Goal: Information Seeking & Learning: Learn about a topic

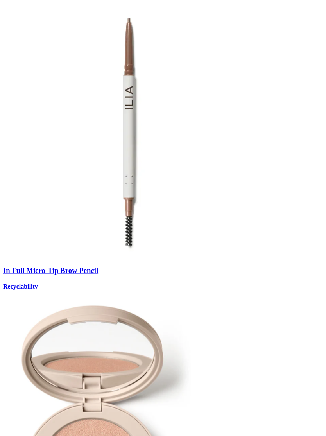
scroll to position [671, 0]
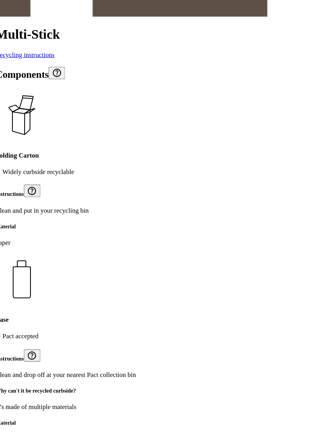
scroll to position [493, 0]
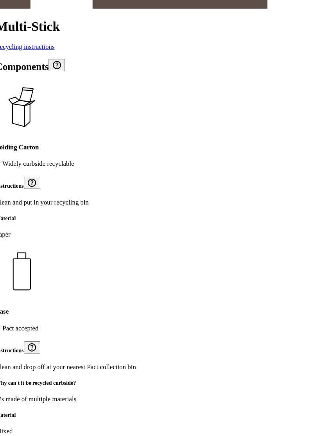
type input "**********"
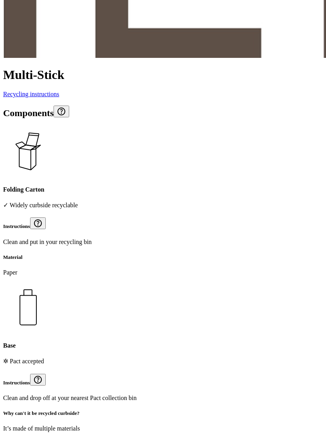
scroll to position [421, 0]
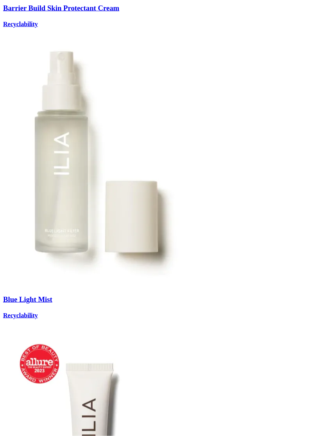
scroll to position [652, 0]
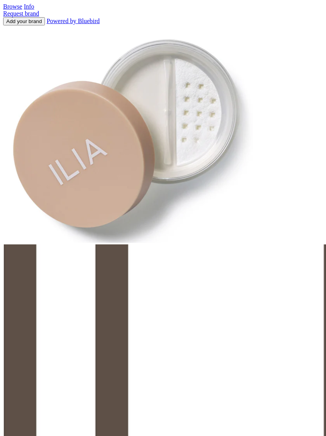
scroll to position [50, 0]
